Goal: Task Accomplishment & Management: Manage account settings

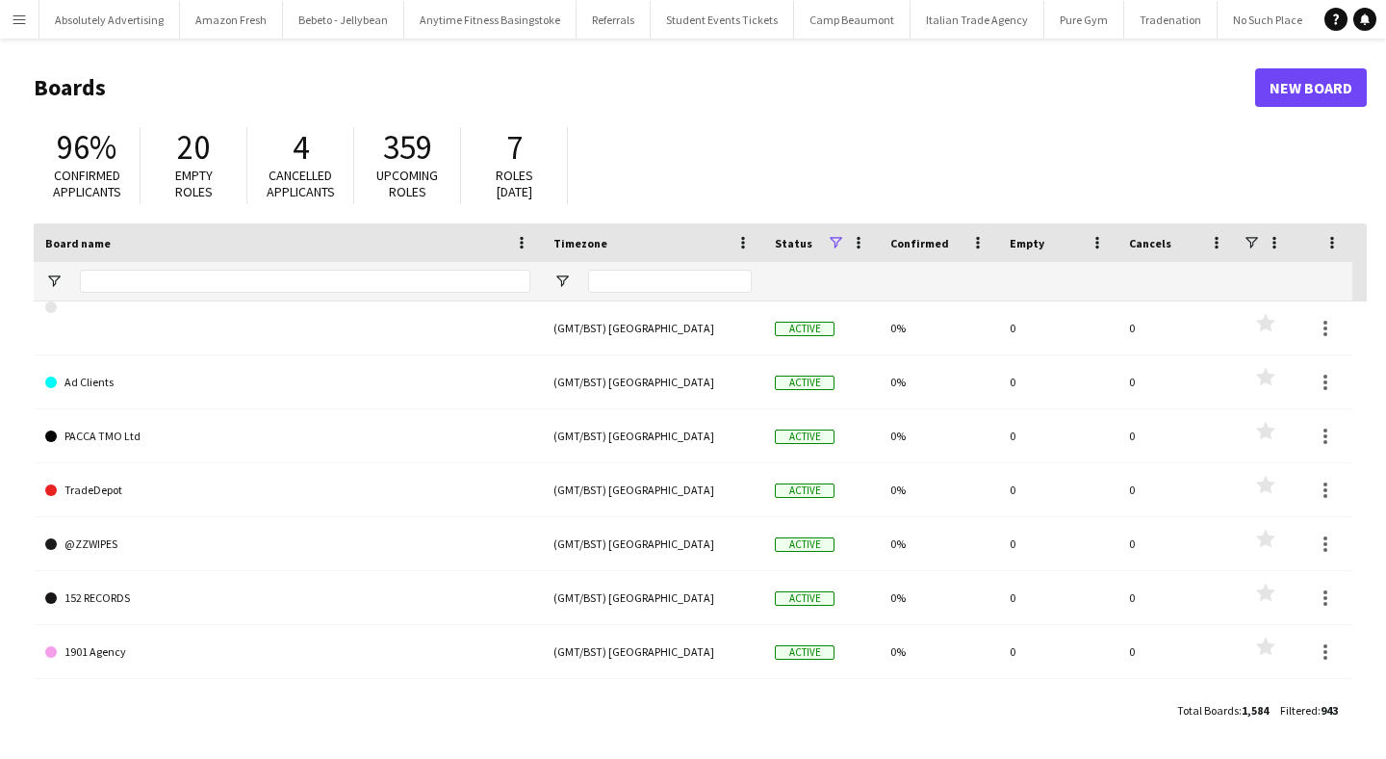
click at [18, 17] on app-icon "Menu" at bounding box center [19, 19] width 15 height 15
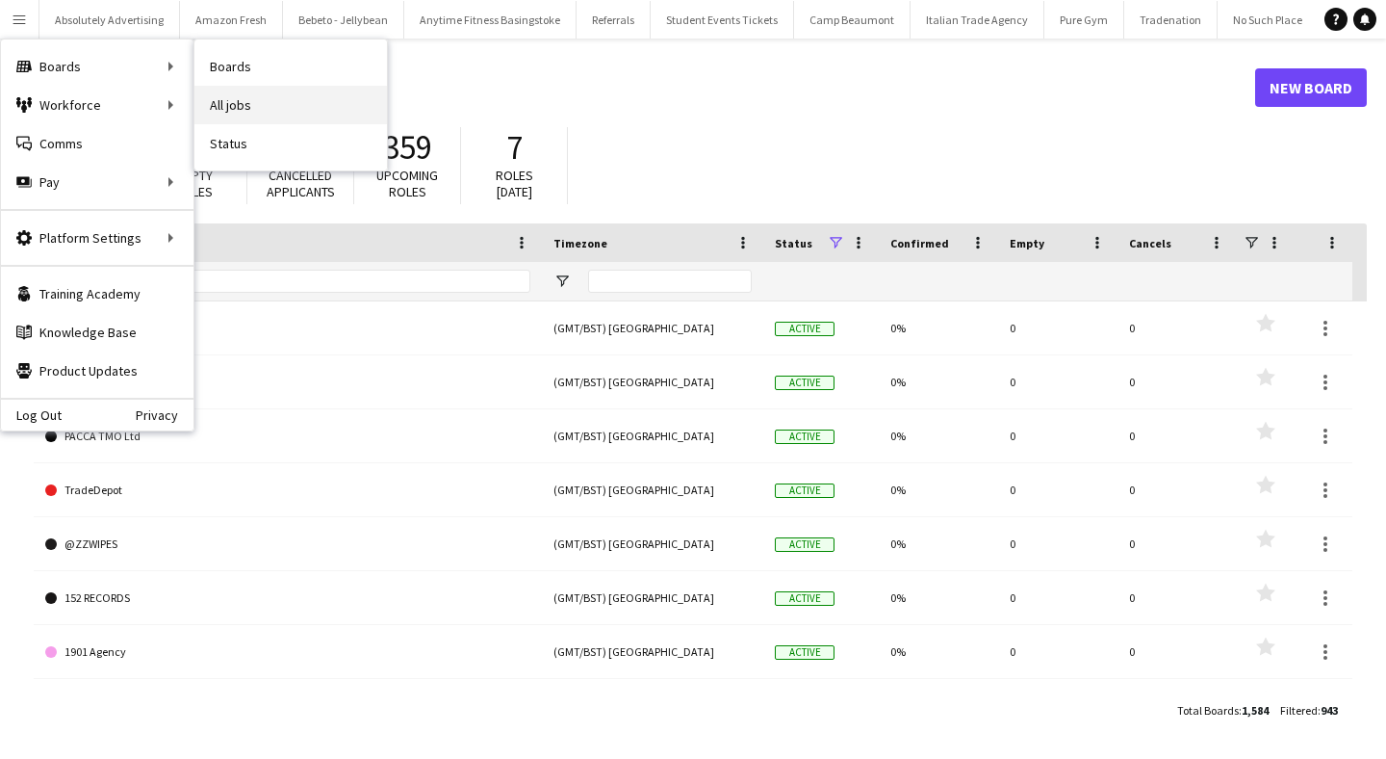
click at [273, 99] on link "All jobs" at bounding box center [290, 105] width 193 height 39
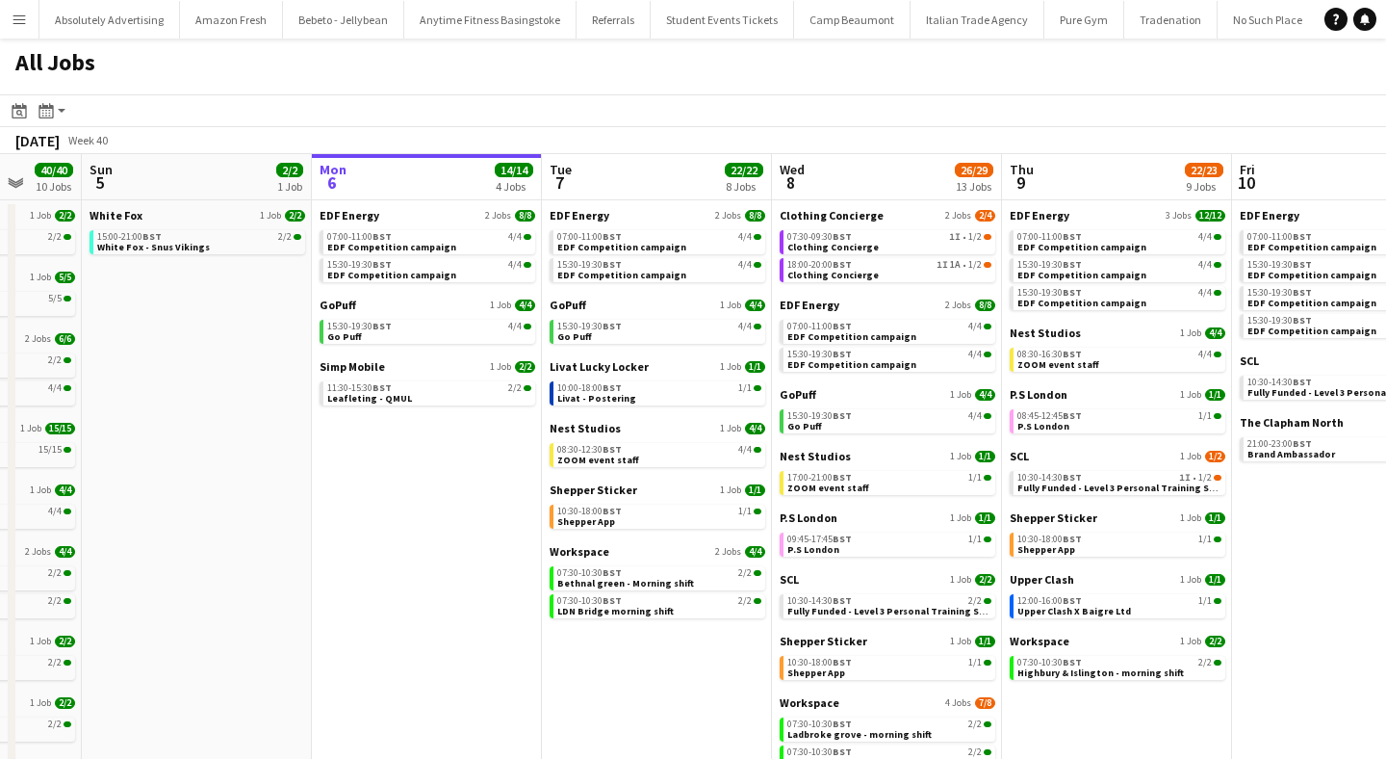
scroll to position [0, 612]
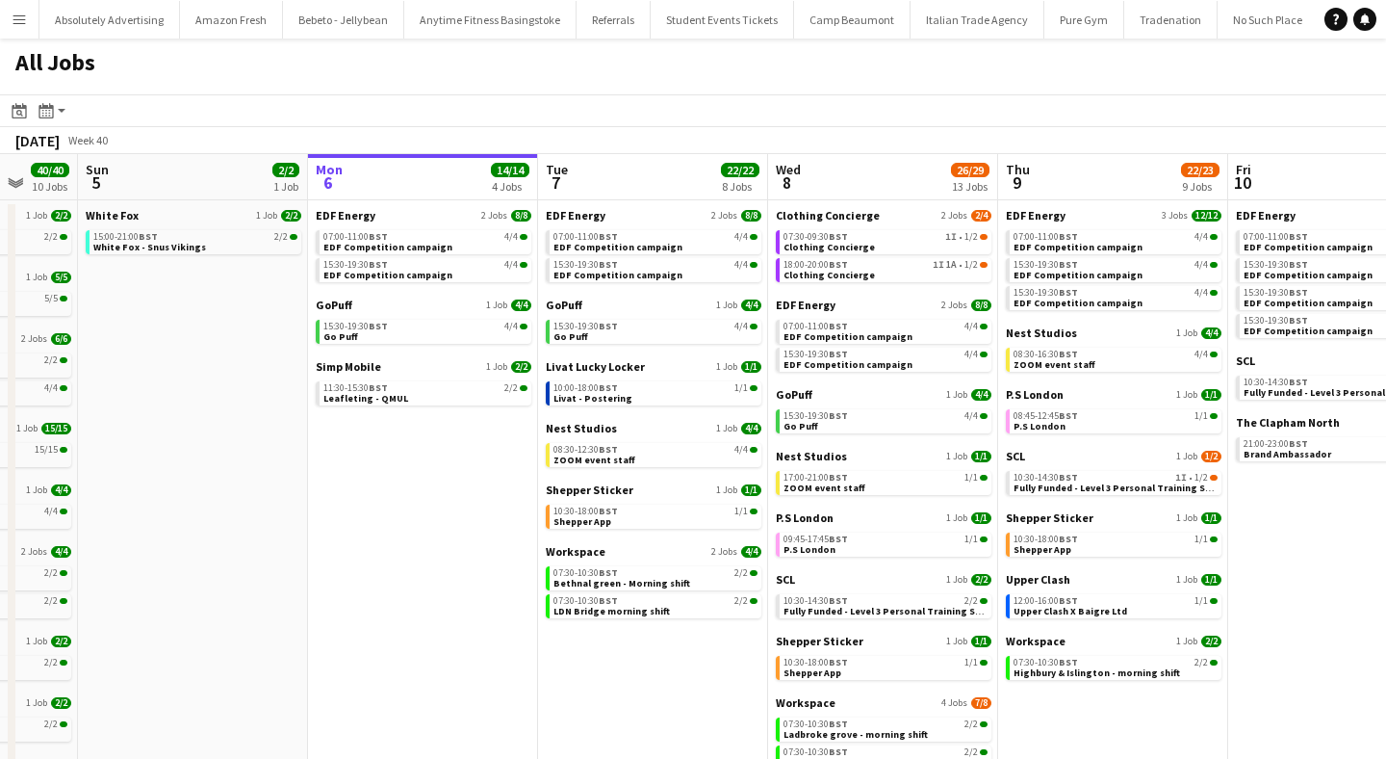
click at [394, 406] on div "Simp Mobile 1 Job 2/2 11:30-15:30 BST 2/2 Leafleting - QMUL" at bounding box center [424, 384] width 216 height 50
click at [389, 398] on span "Leafleting - QMUL" at bounding box center [365, 398] width 85 height 13
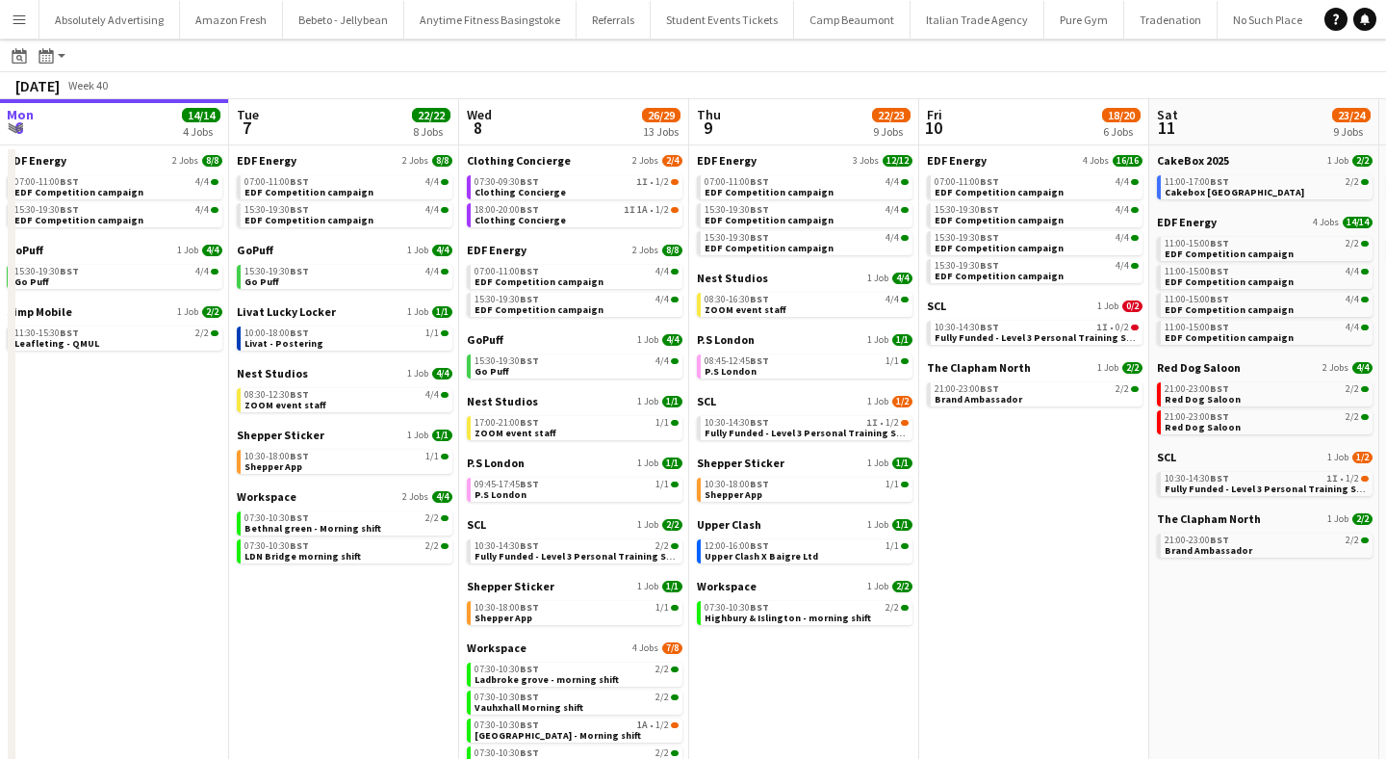
scroll to position [0, 417]
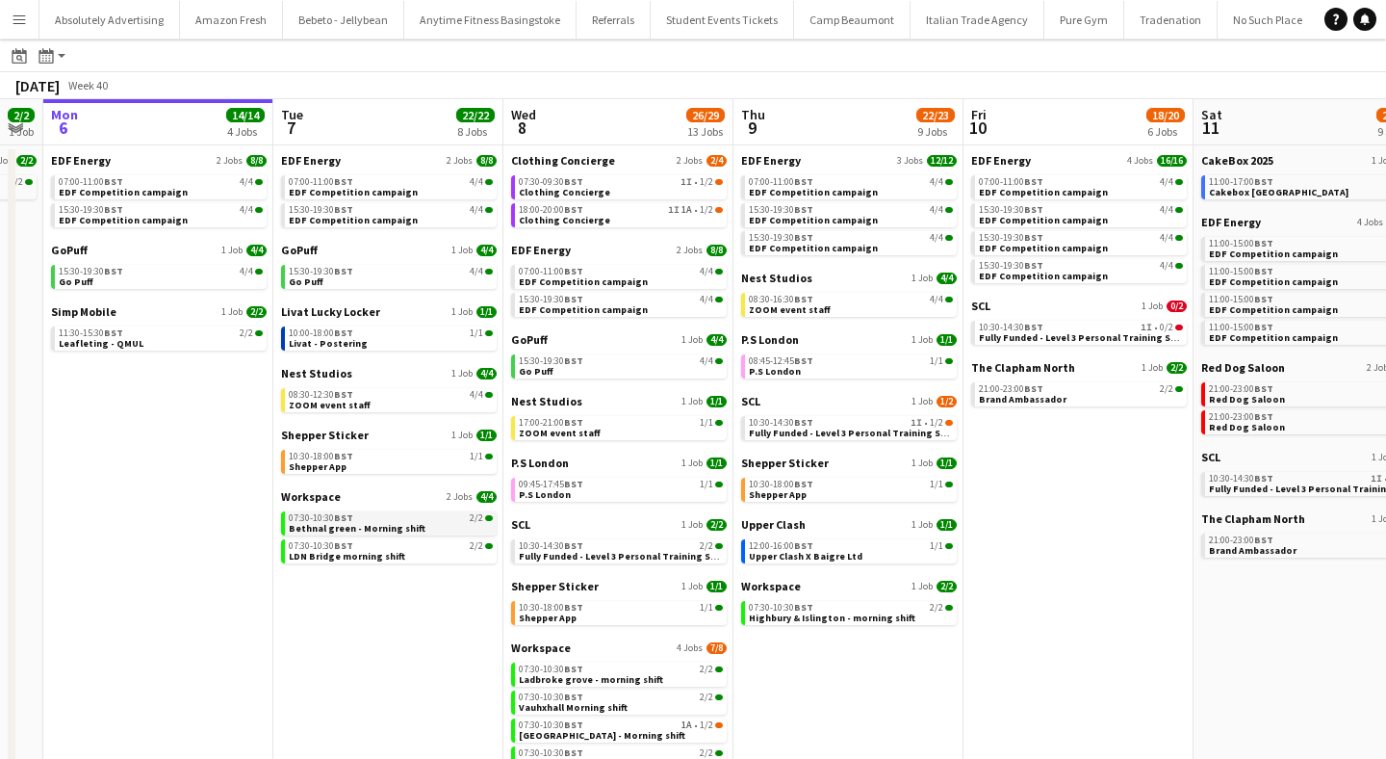
click at [358, 525] on span "Bethnal green - Morning shift" at bounding box center [357, 528] width 137 height 13
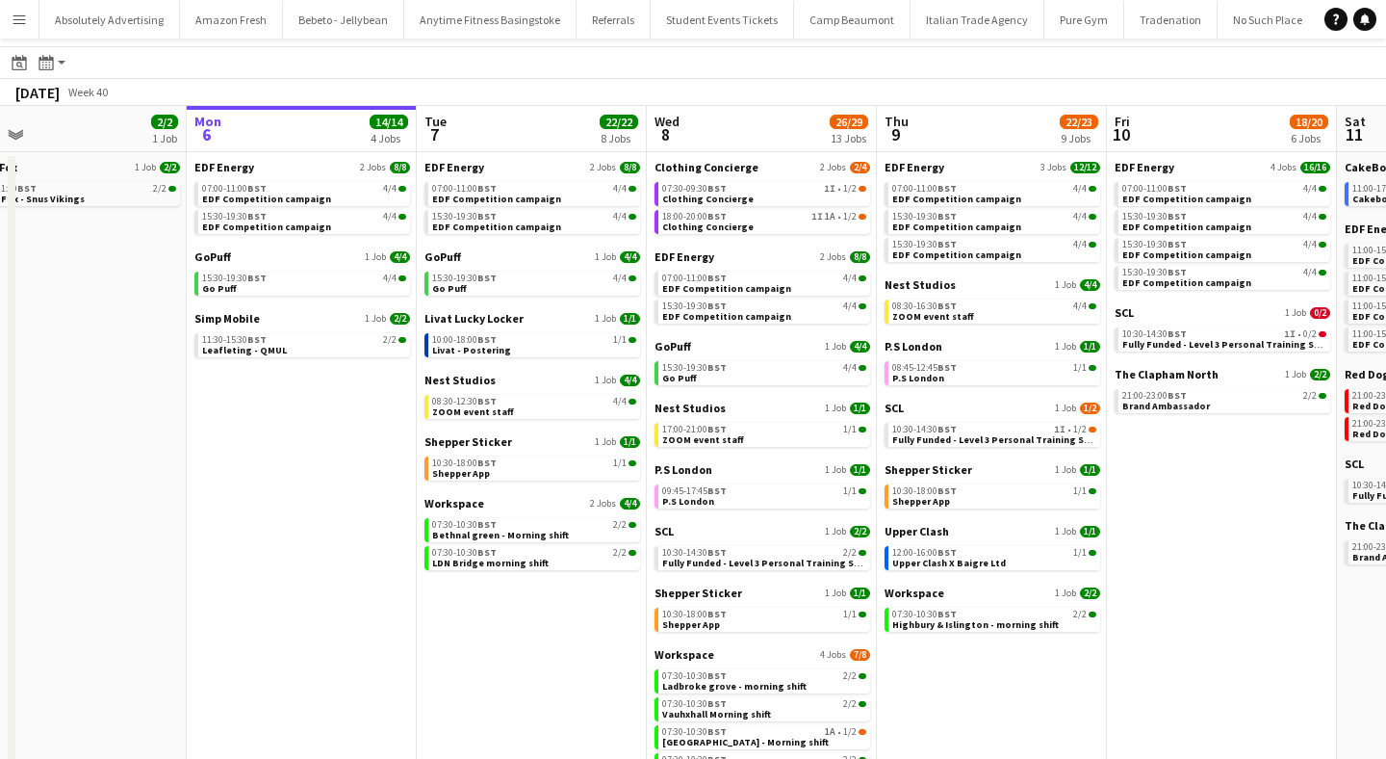
scroll to position [0, 497]
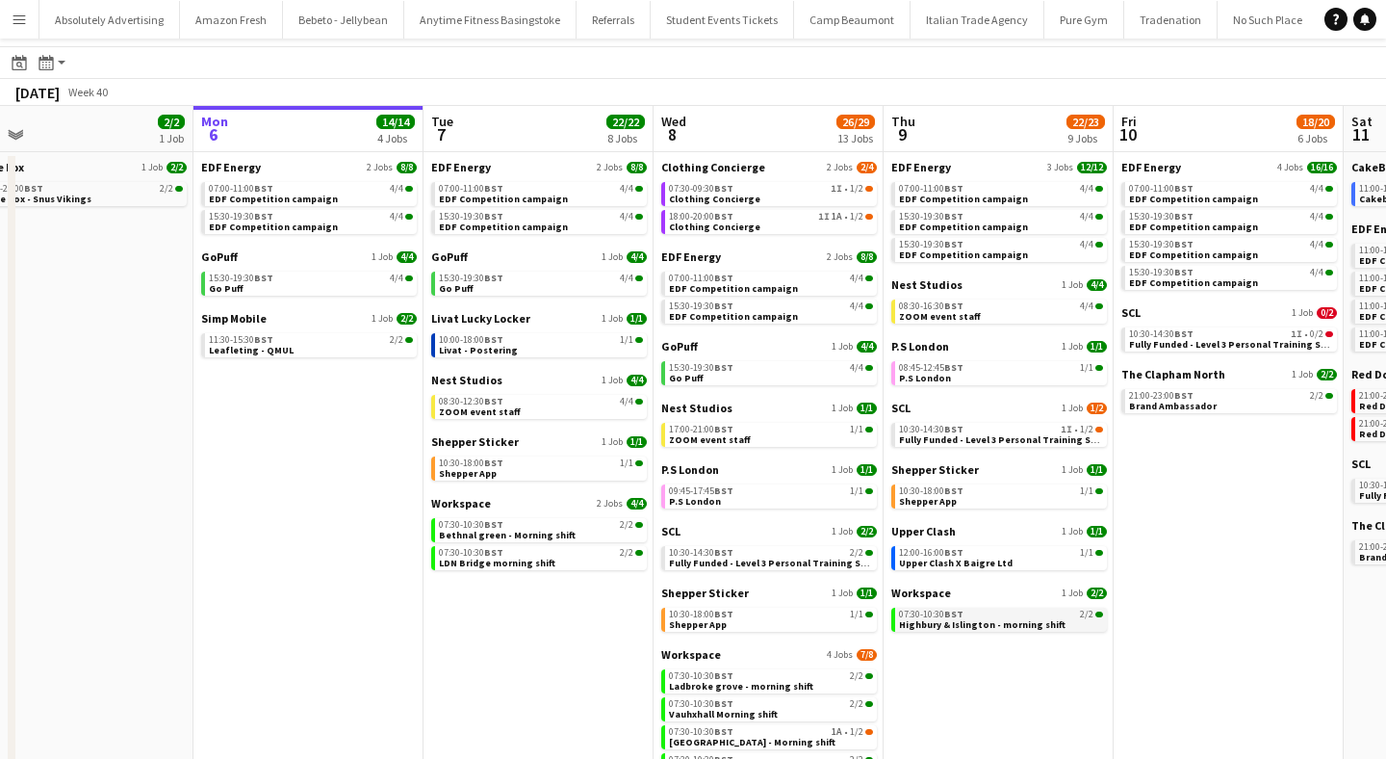
click at [940, 615] on span "07:30-10:30 BST" at bounding box center [931, 614] width 64 height 10
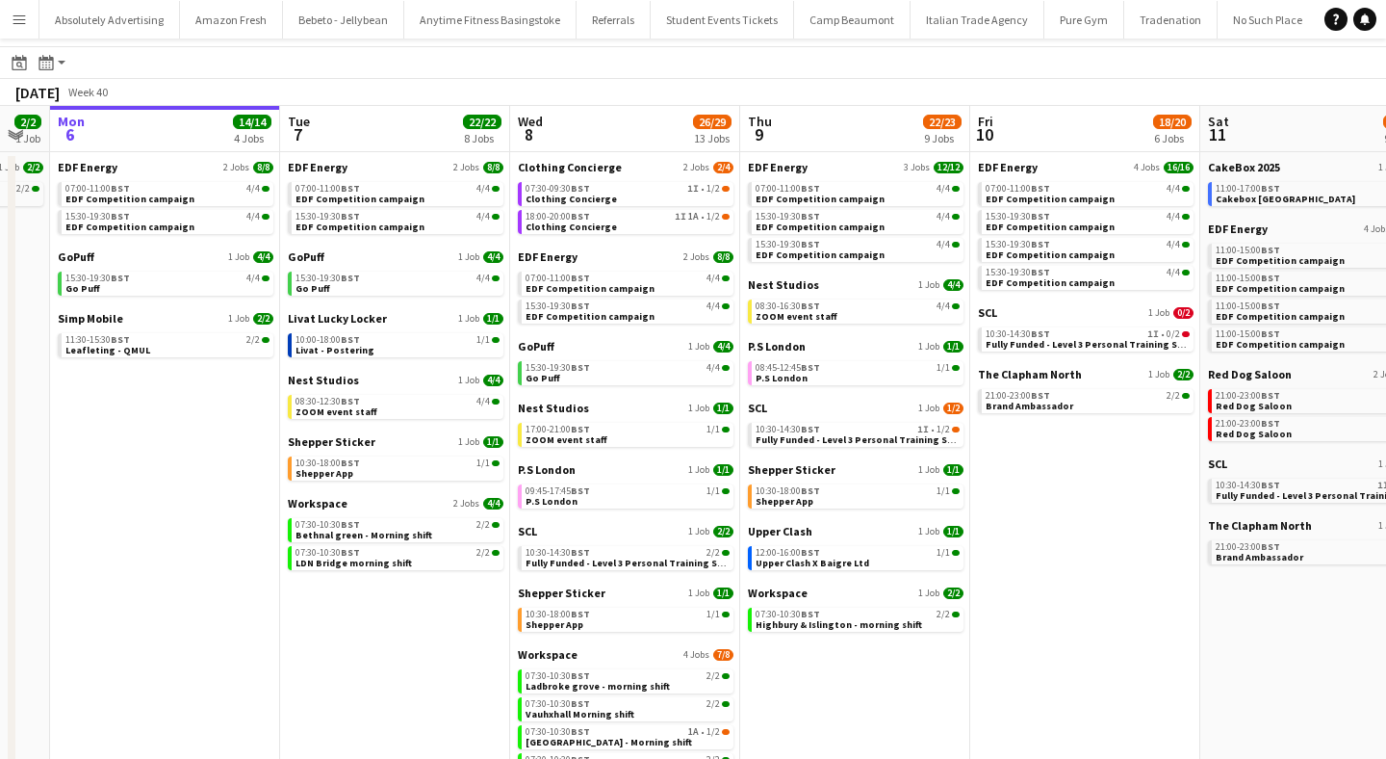
scroll to position [0, 646]
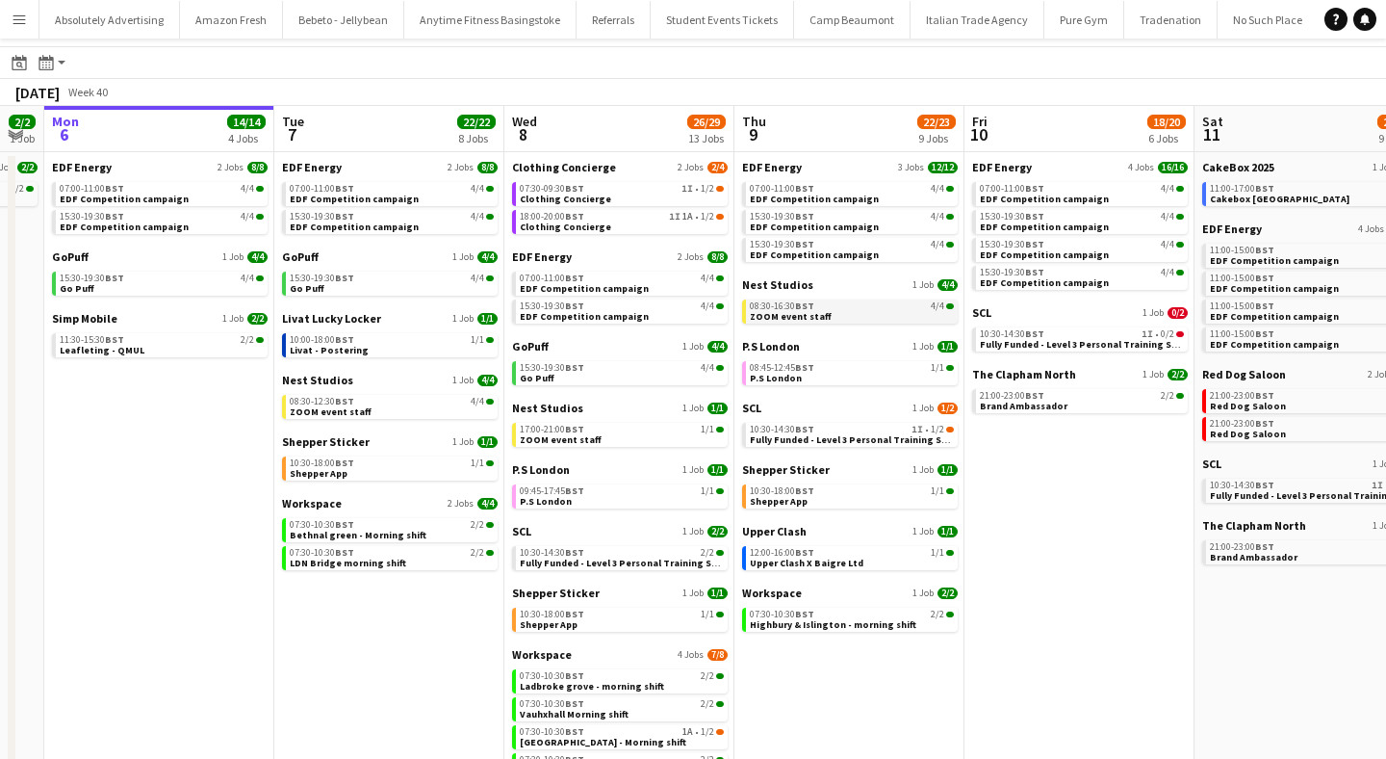
click at [824, 311] on link "08:30-16:30 BST 4/4 ZOOM event staff" at bounding box center [852, 310] width 204 height 22
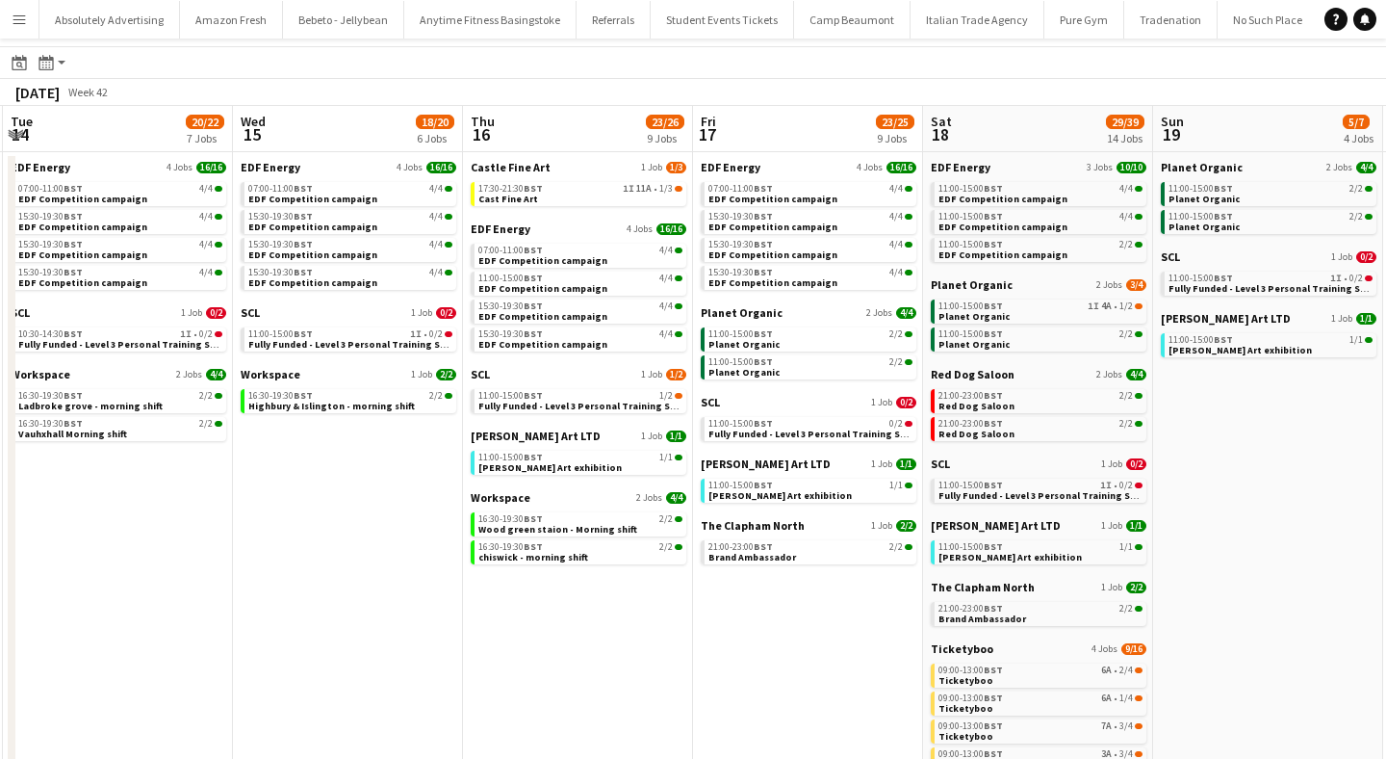
scroll to position [0, 695]
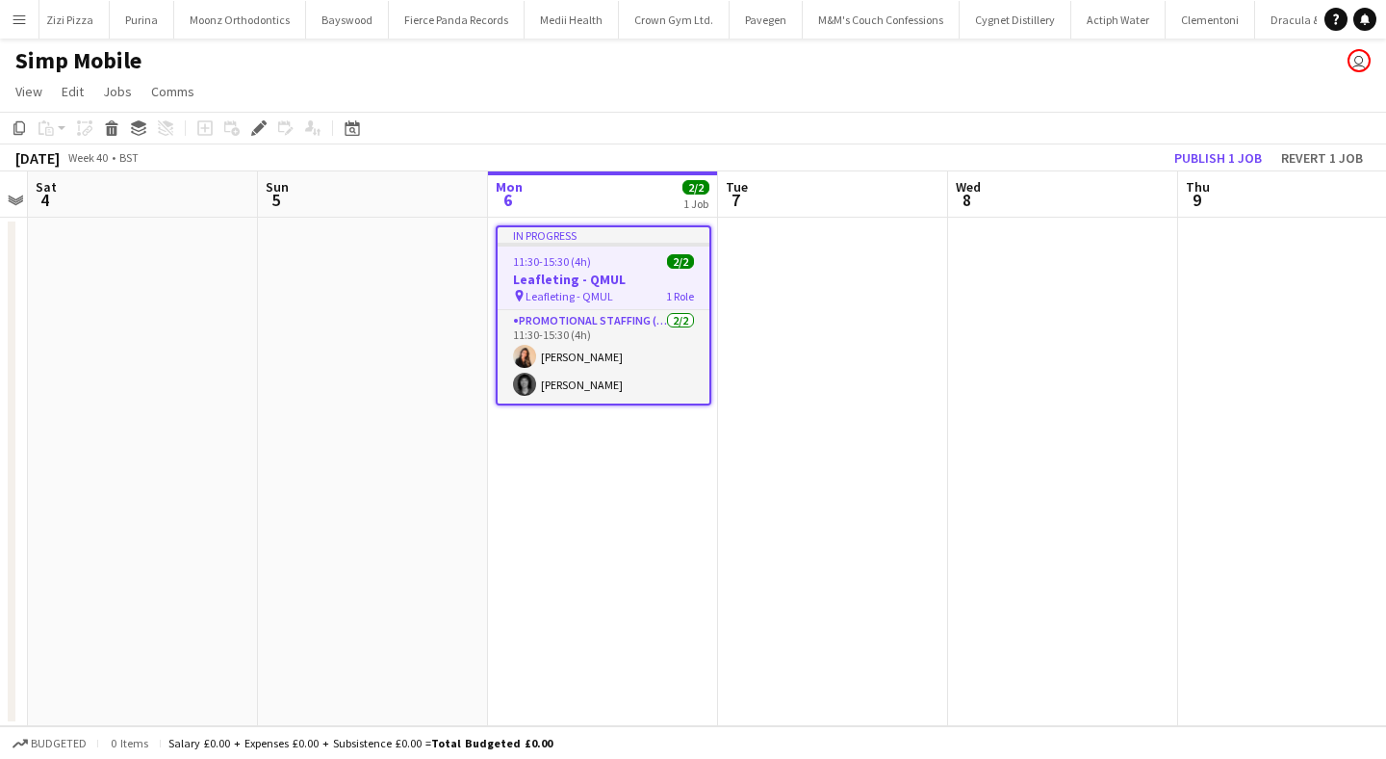
scroll to position [0, 71323]
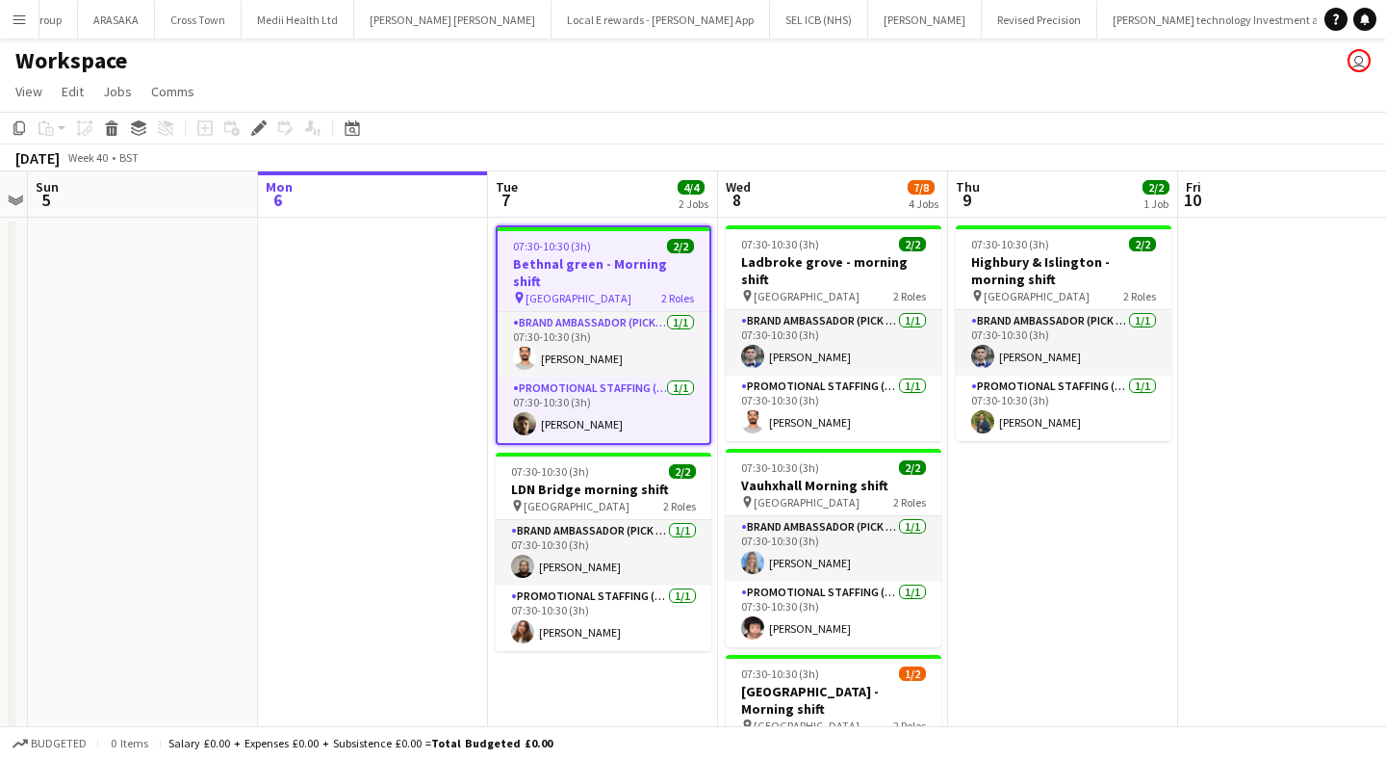
scroll to position [0, 51476]
click at [255, 128] on icon at bounding box center [258, 128] width 11 height 11
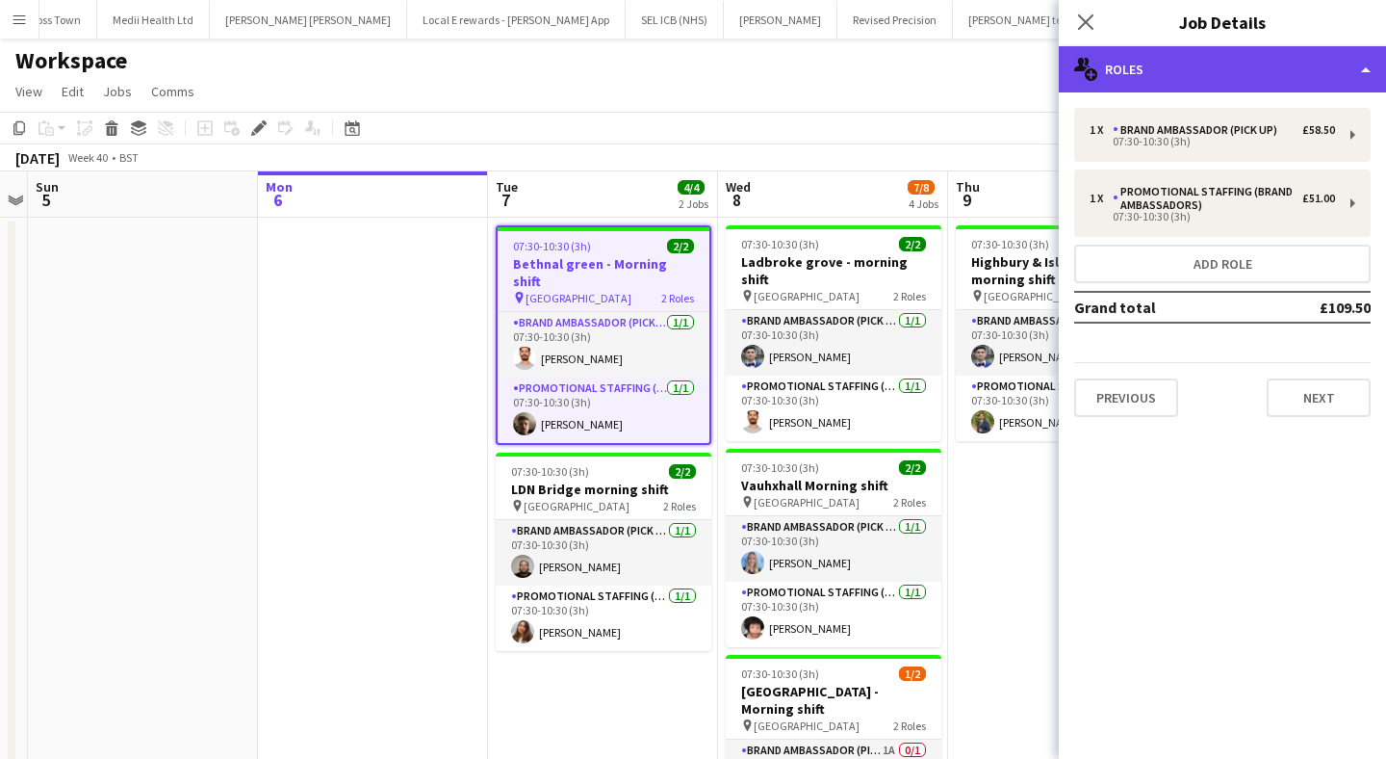
click at [1145, 58] on div "multiple-users-add Roles" at bounding box center [1222, 69] width 327 height 46
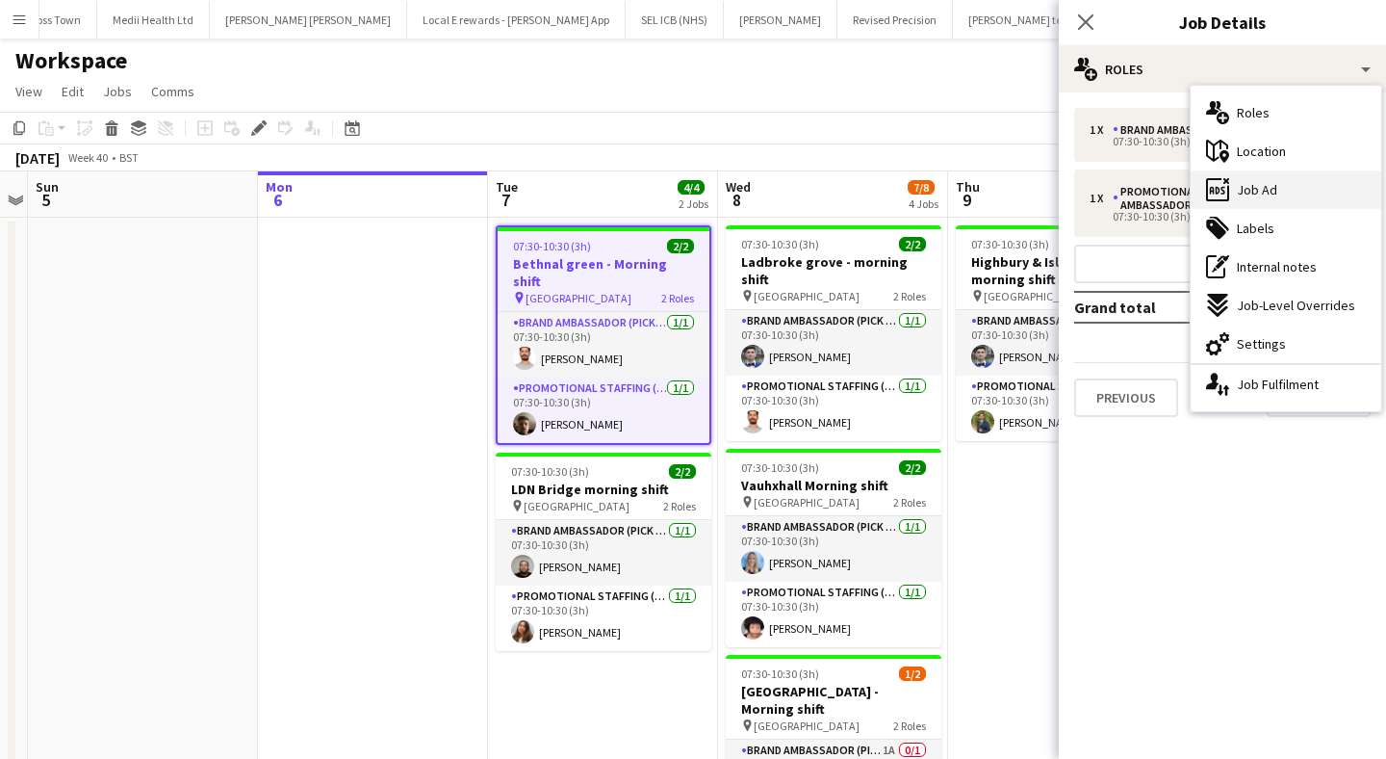
click at [1277, 182] on div "ads-window Job Ad" at bounding box center [1286, 189] width 191 height 39
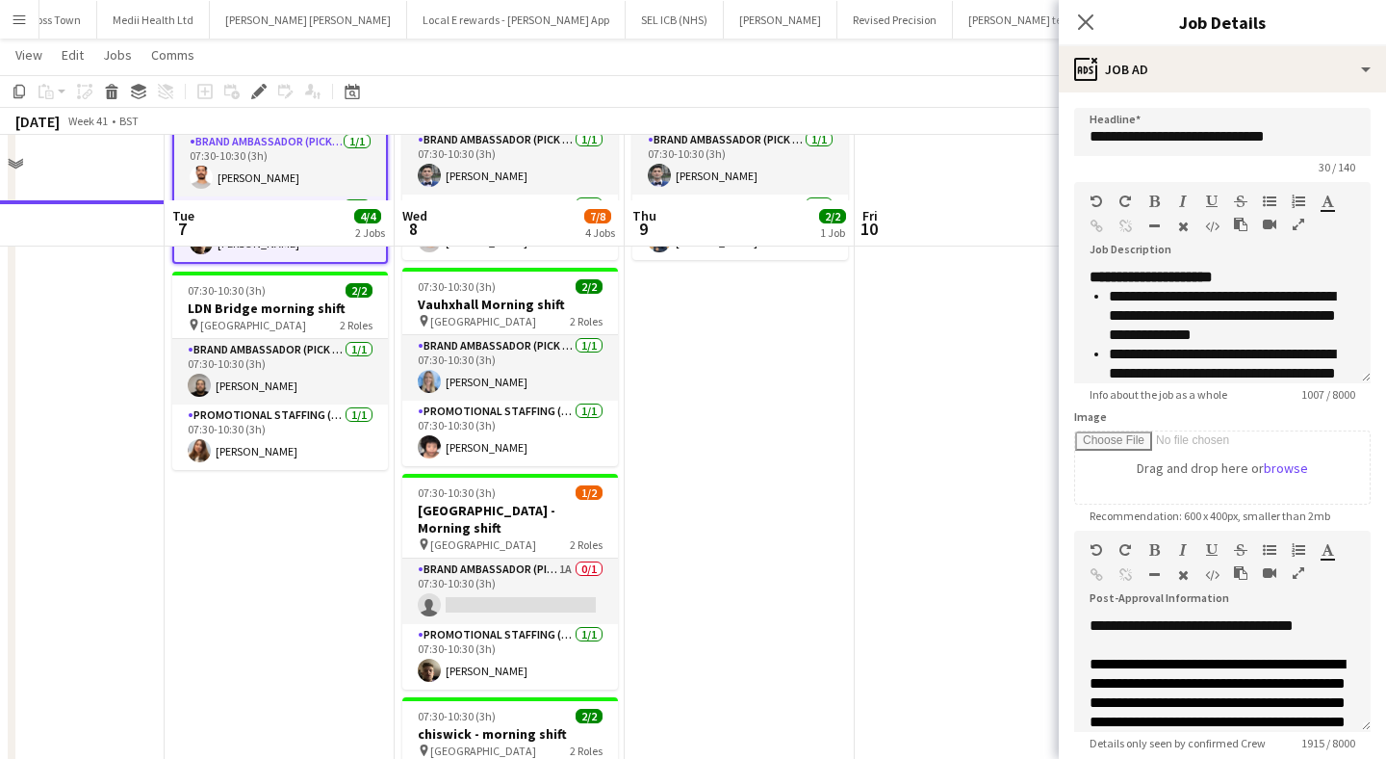
scroll to position [0, 0]
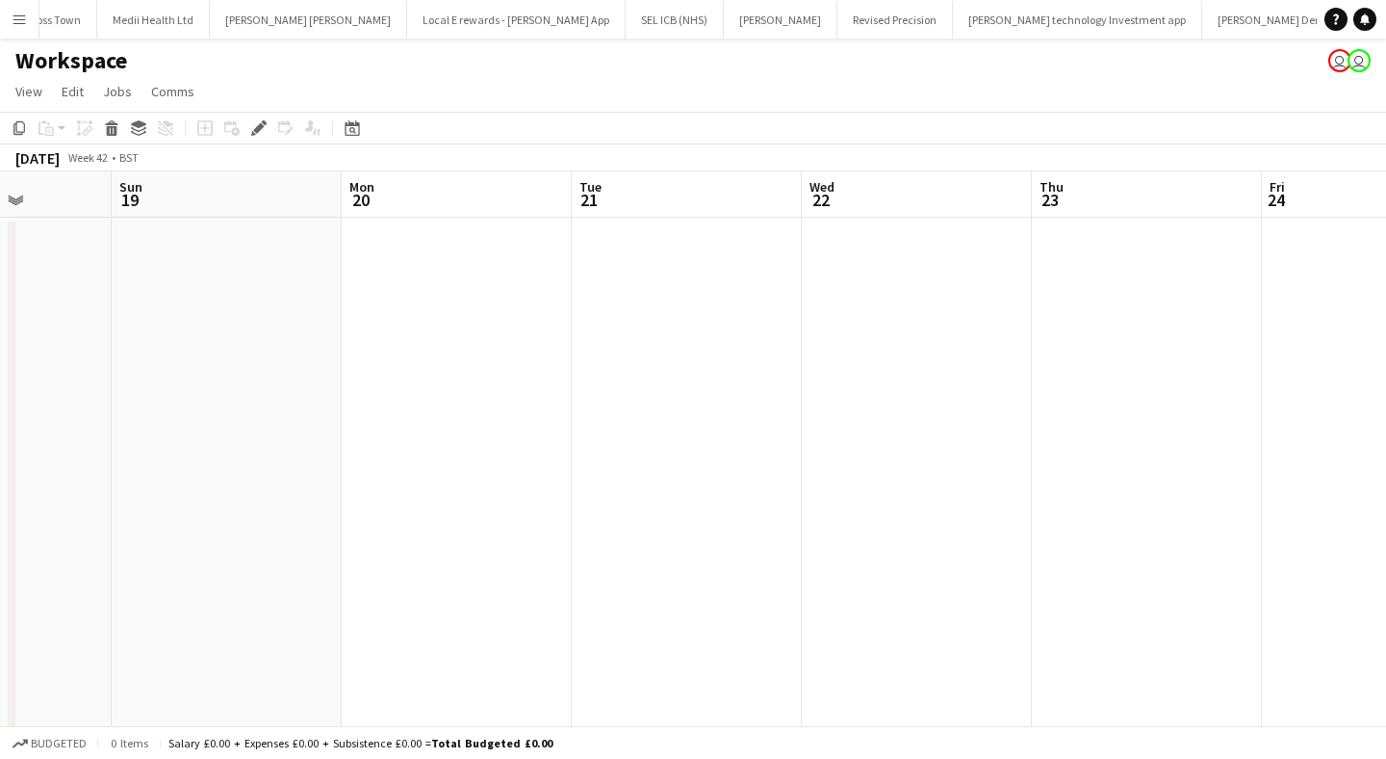
scroll to position [0, 587]
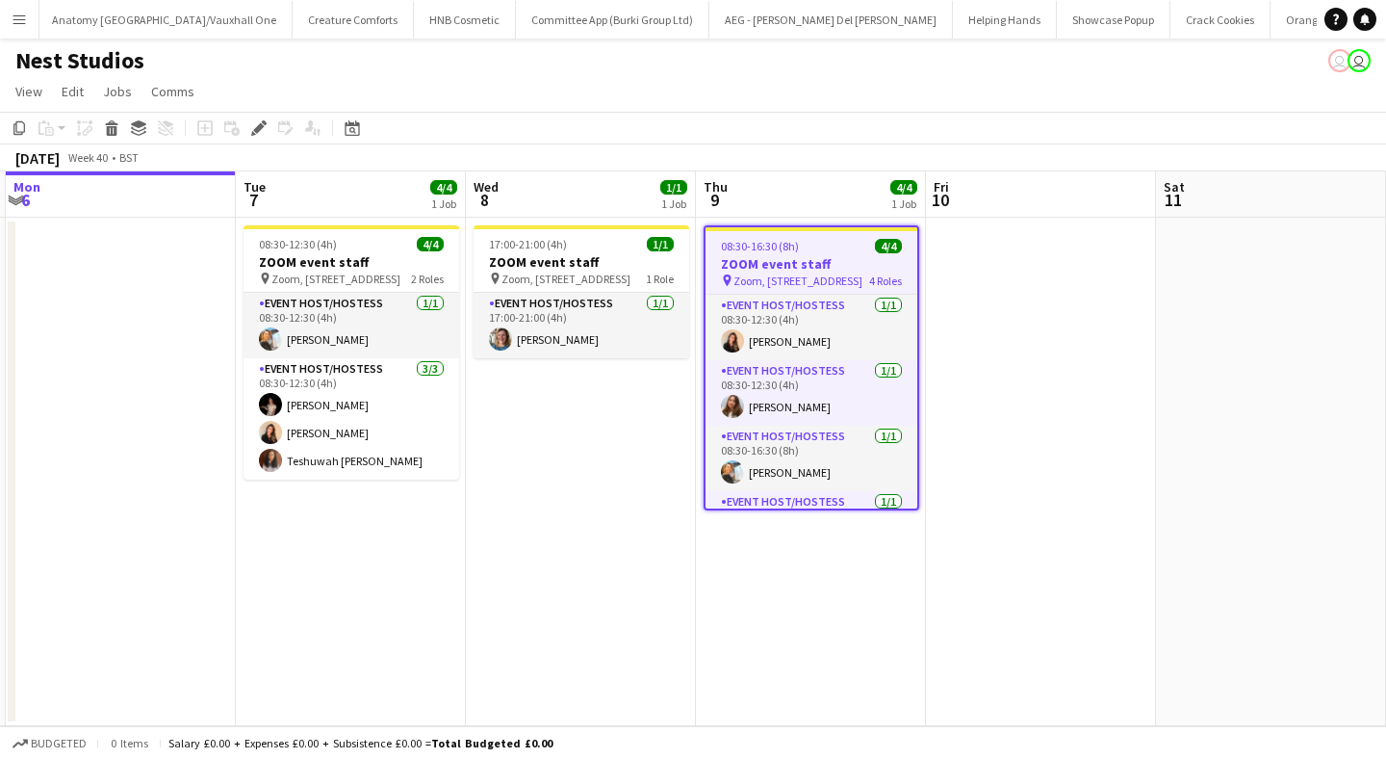
scroll to position [0, 435]
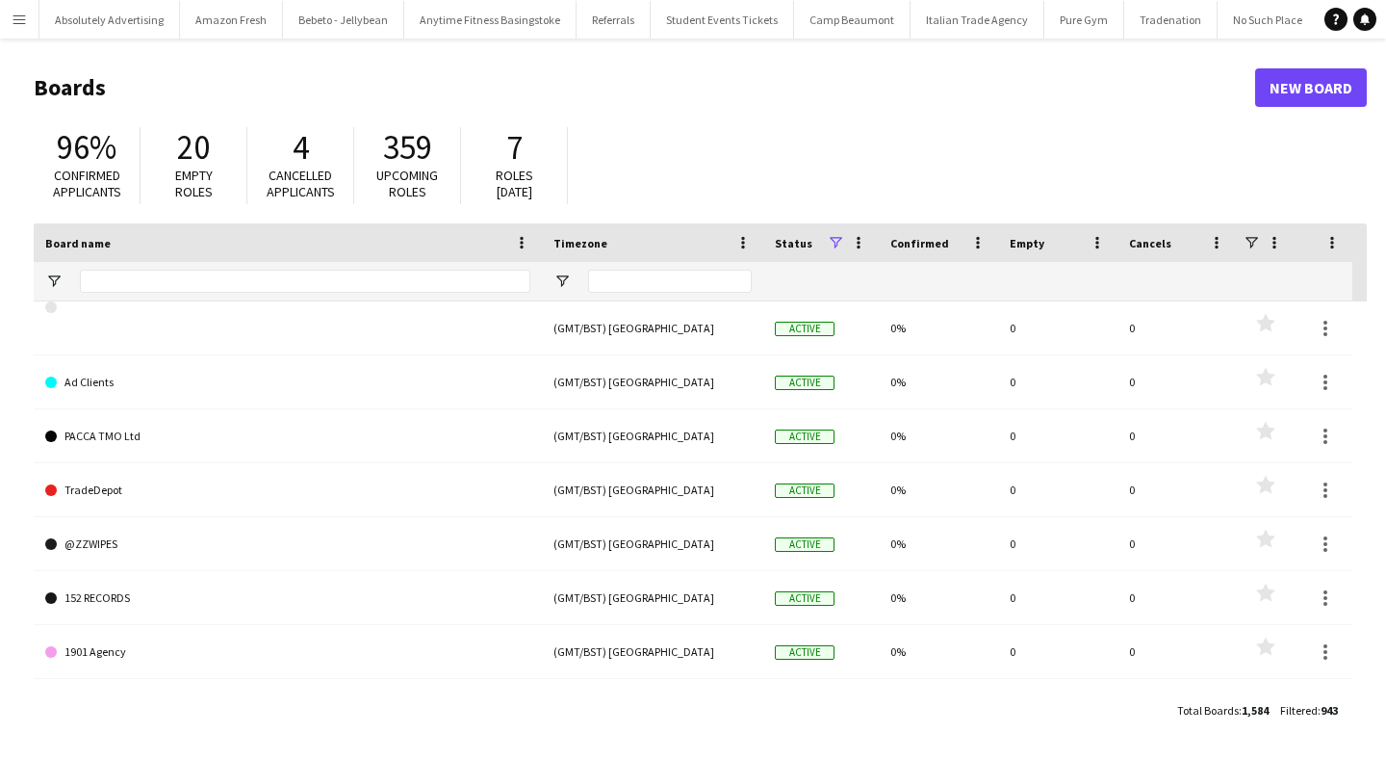
click at [28, 9] on button "Menu" at bounding box center [19, 19] width 39 height 39
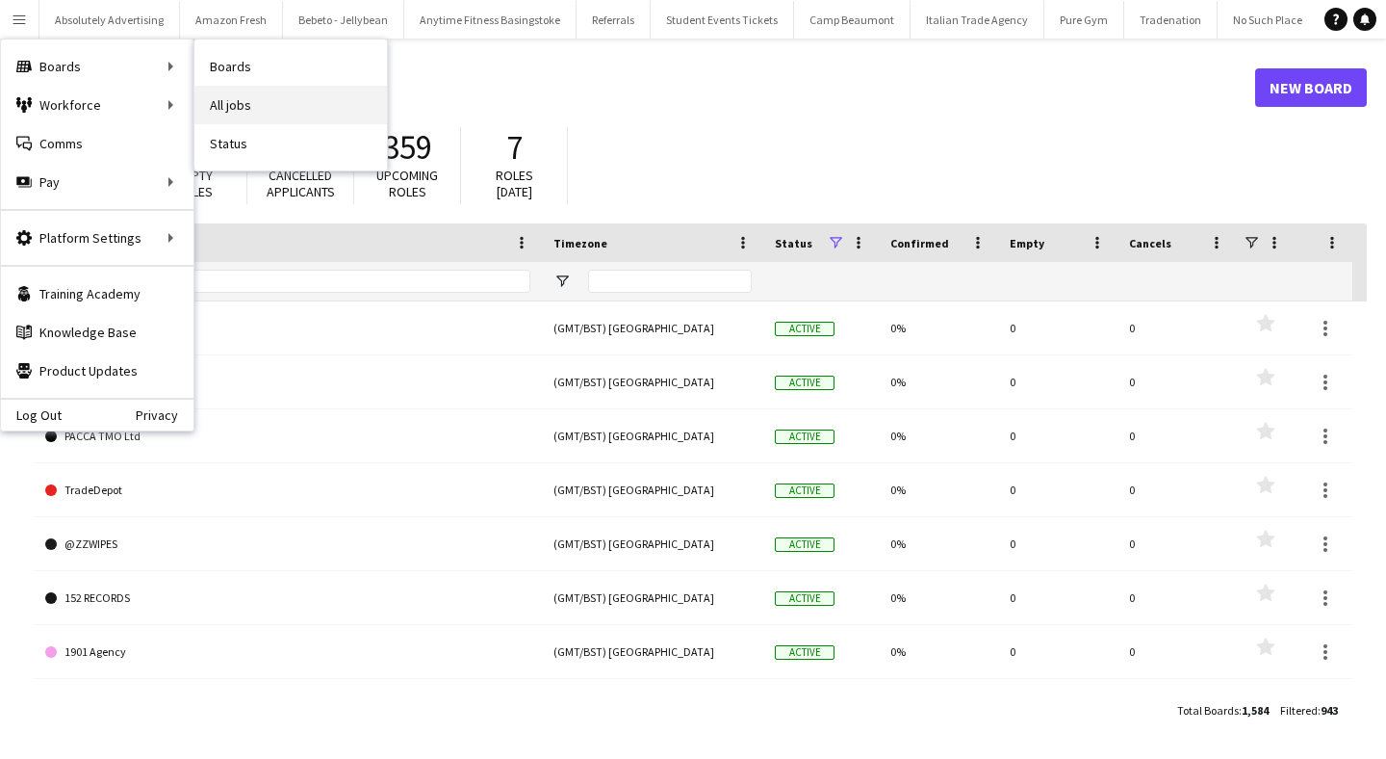
click at [255, 110] on link "All jobs" at bounding box center [290, 105] width 193 height 39
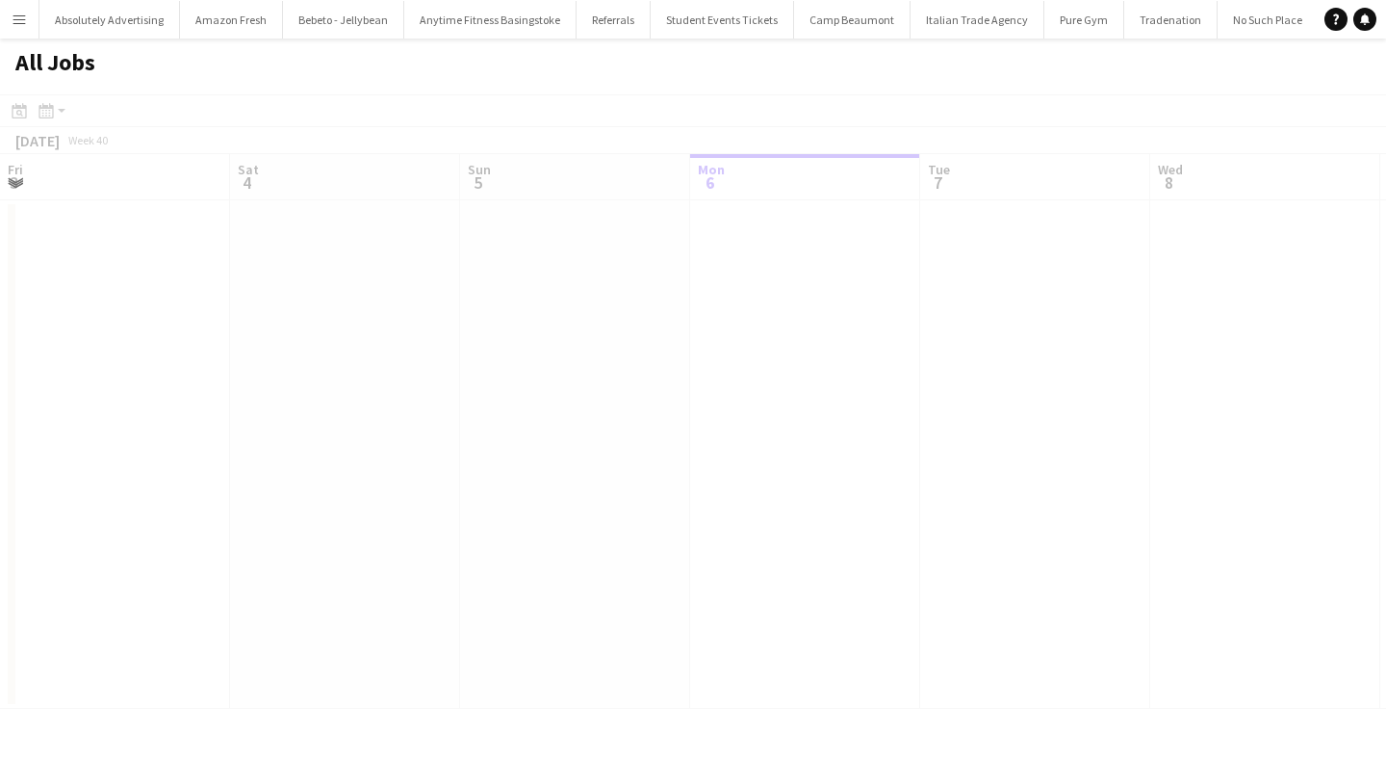
scroll to position [0, 460]
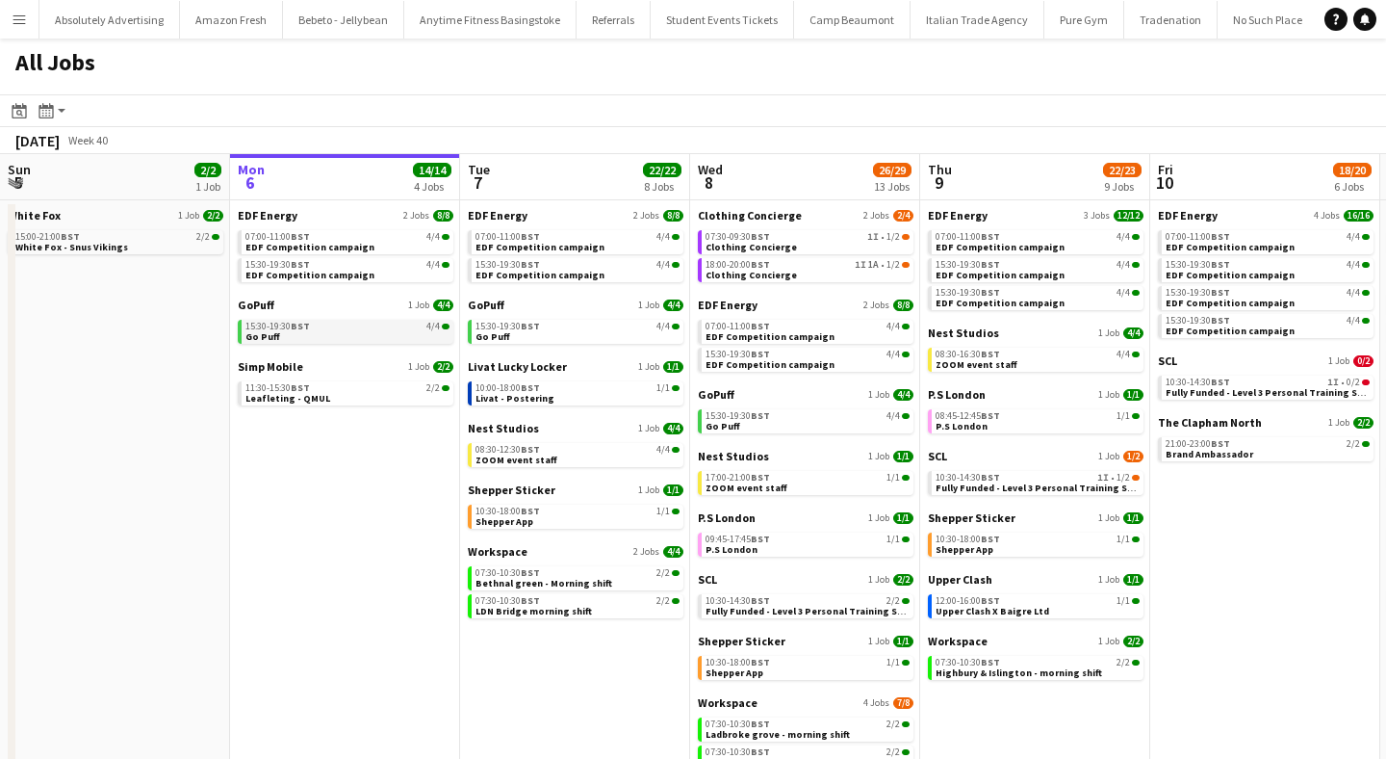
click at [308, 329] on span "BST" at bounding box center [300, 326] width 19 height 13
click at [525, 450] on span "BST" at bounding box center [530, 449] width 19 height 13
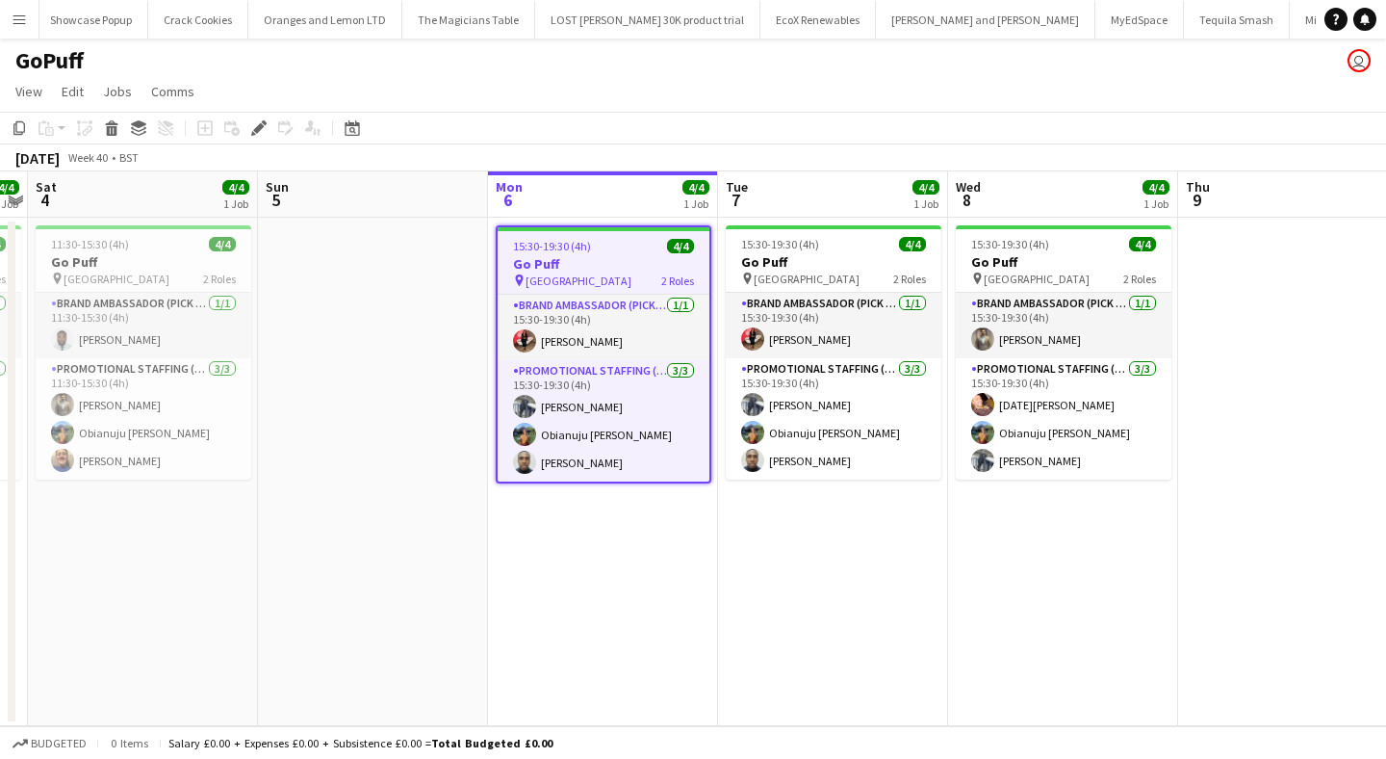
scroll to position [0, 69908]
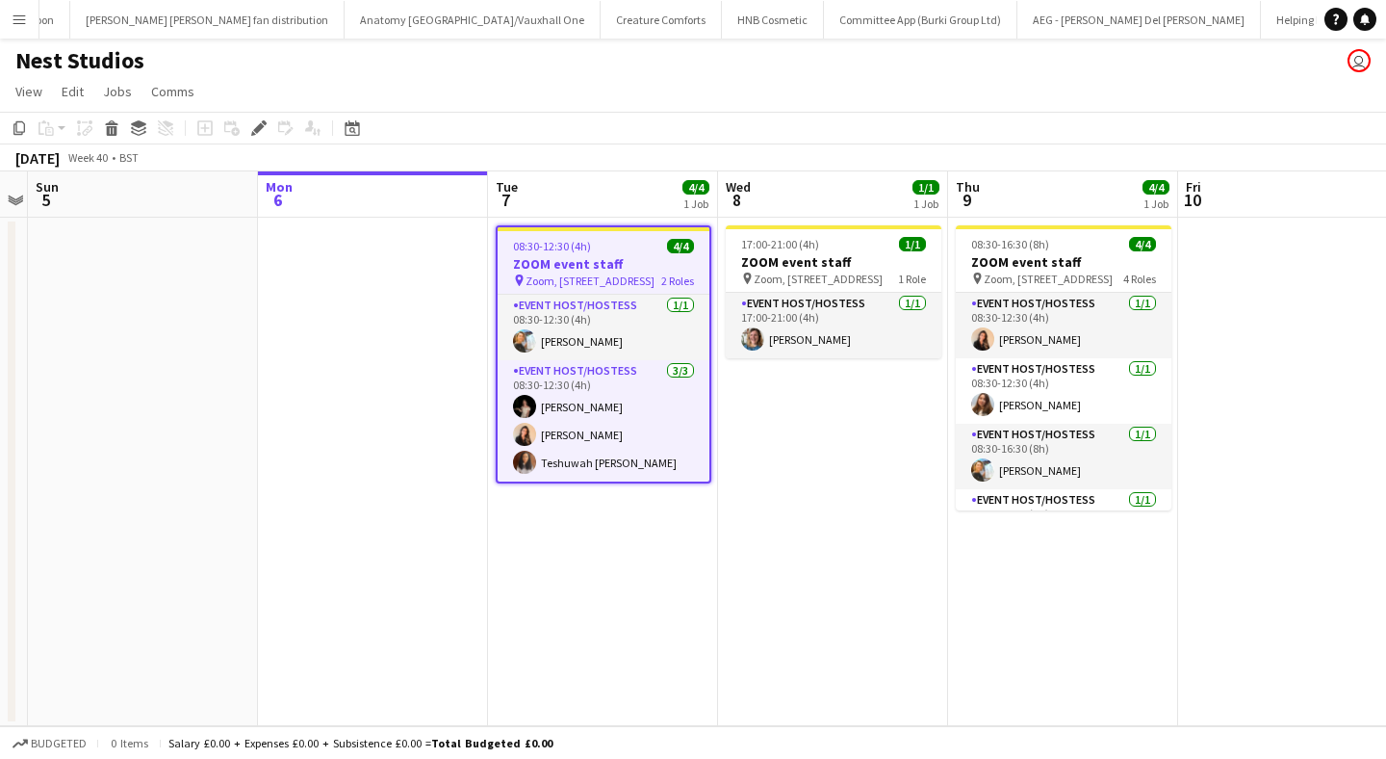
scroll to position [0, 68810]
click at [260, 126] on icon at bounding box center [258, 128] width 11 height 11
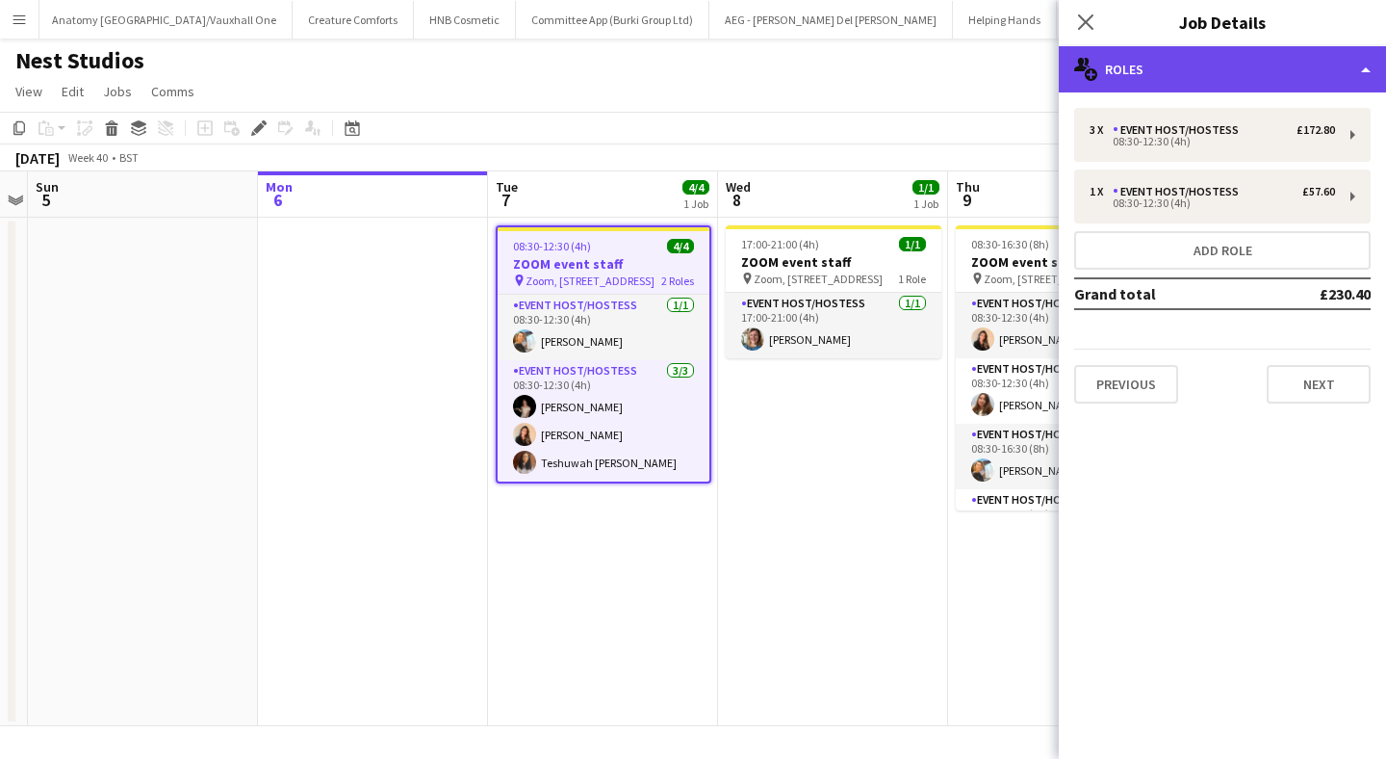
click at [1282, 80] on div "multiple-users-add Roles" at bounding box center [1222, 69] width 327 height 46
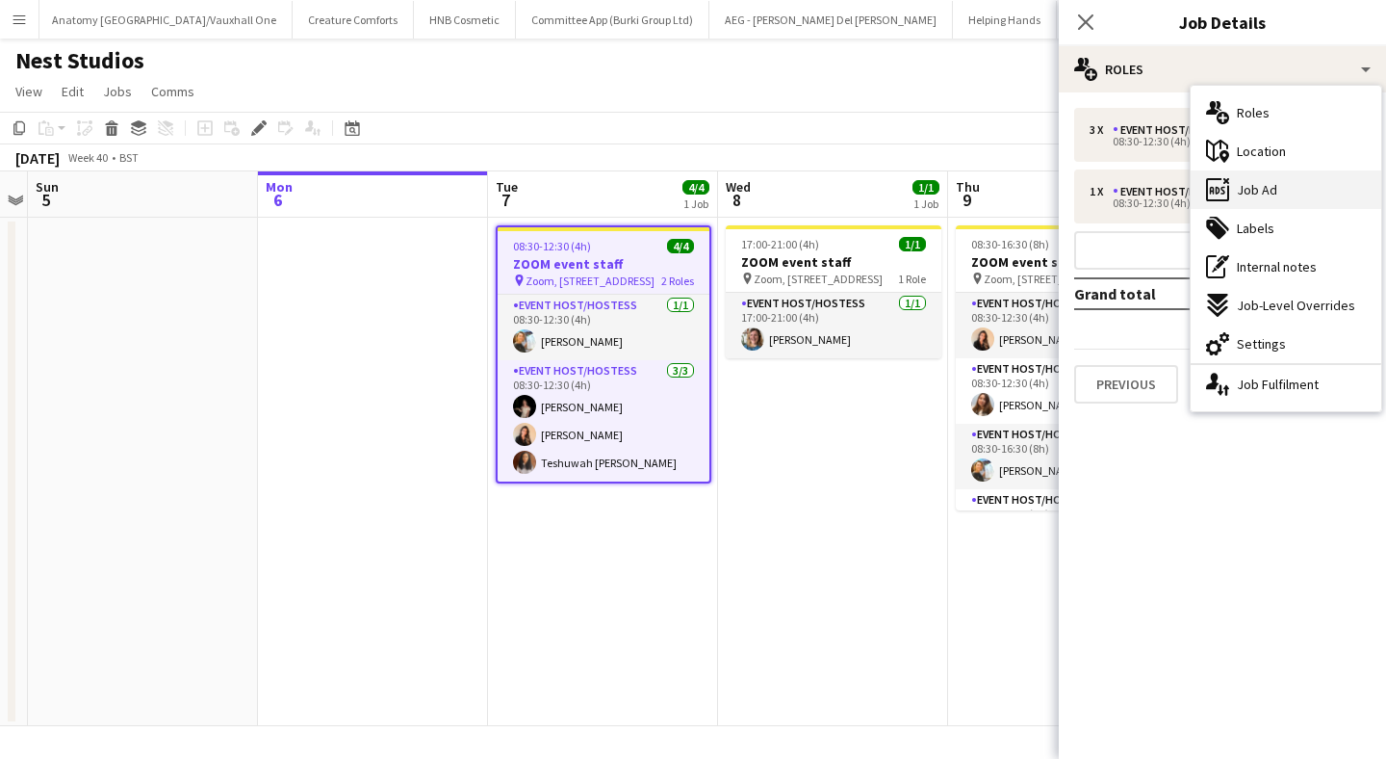
click at [1293, 195] on div "ads-window Job Ad" at bounding box center [1286, 189] width 191 height 39
